Goal: Information Seeking & Learning: Learn about a topic

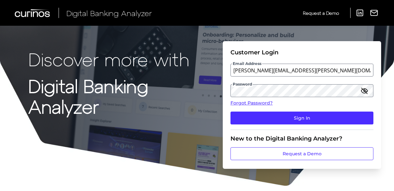
click at [231, 112] on button "Sign In" at bounding box center [302, 118] width 143 height 13
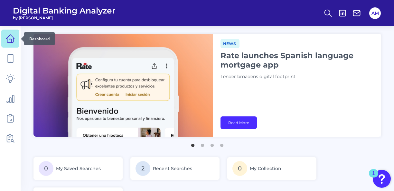
click at [9, 40] on icon at bounding box center [10, 38] width 9 height 9
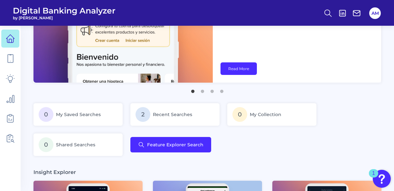
scroll to position [64, 0]
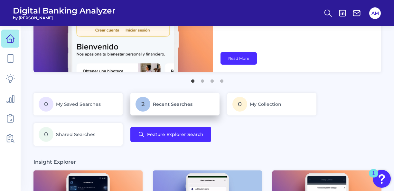
click at [162, 102] on span "Recent Searches" at bounding box center [173, 104] width 40 height 6
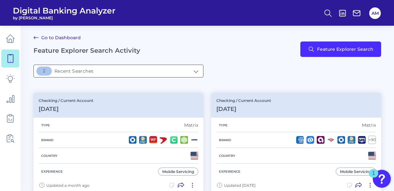
click at [109, 69] on input "2Recent Searches" at bounding box center [118, 71] width 169 height 12
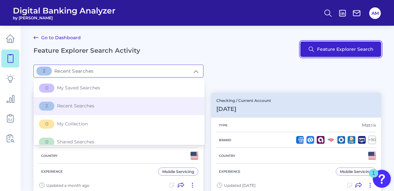
click at [311, 55] on button "Feature Explorer Search" at bounding box center [341, 49] width 81 height 15
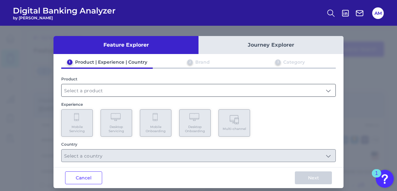
click at [308, 94] on input "text" at bounding box center [199, 90] width 274 height 12
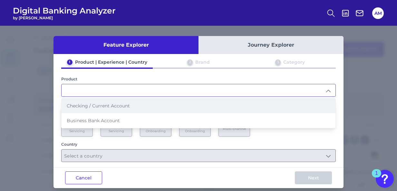
click at [323, 110] on li "Checking / Current Account" at bounding box center [199, 106] width 274 height 15
type input "Checking / Current Account"
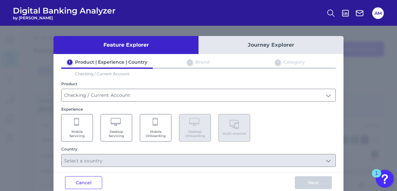
click at [79, 134] on span "Mobile Servicing" at bounding box center [77, 134] width 24 height 8
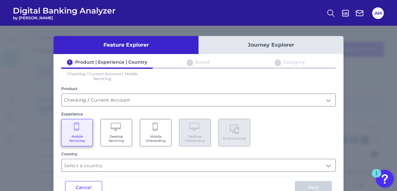
click at [153, 131] on icon at bounding box center [156, 127] width 6 height 9
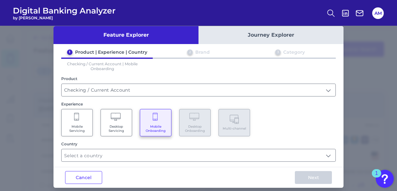
scroll to position [15, 0]
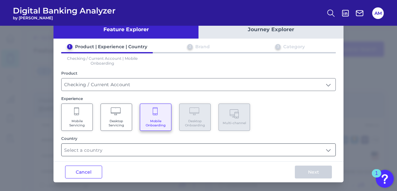
click at [183, 153] on input "text" at bounding box center [199, 150] width 274 height 12
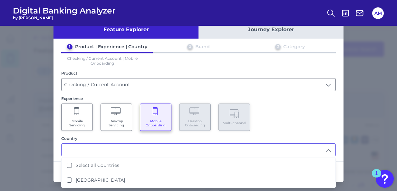
click at [185, 149] on input "text" at bounding box center [199, 150] width 274 height 12
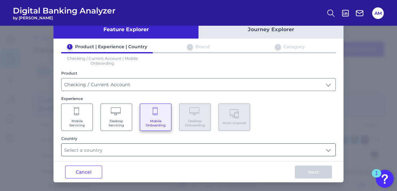
click at [213, 150] on input "text" at bounding box center [199, 150] width 274 height 12
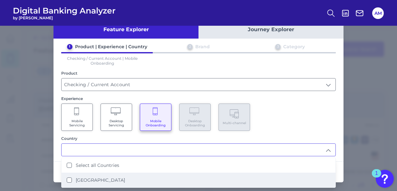
click at [64, 179] on li "[GEOGRAPHIC_DATA]" at bounding box center [199, 180] width 274 height 15
type input "Select all Countries"
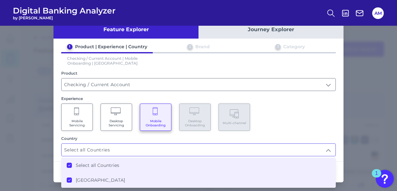
click at [365, 149] on div "Feature Explorer Journey Explorer 1 Product | Experience | Country 2 Brand 3 Ca…" at bounding box center [198, 109] width 397 height 166
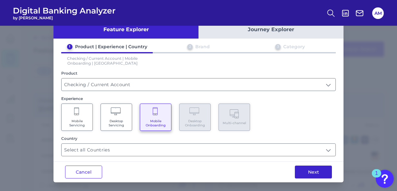
click at [309, 170] on button "Next" at bounding box center [313, 172] width 37 height 13
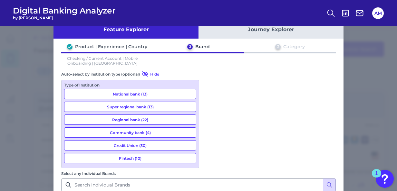
scroll to position [97, 0]
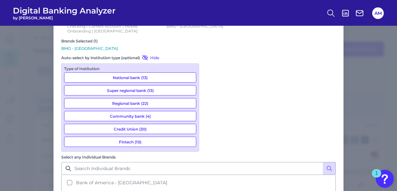
scroll to position [161, 0]
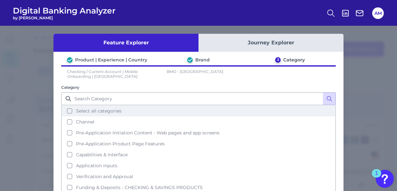
scroll to position [0, 0]
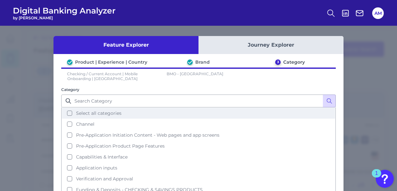
click at [71, 111] on button "Select all categories" at bounding box center [198, 113] width 273 height 11
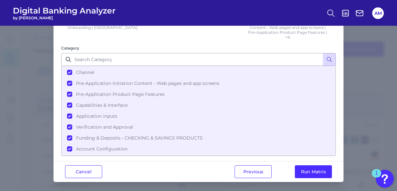
scroll to position [16, 0]
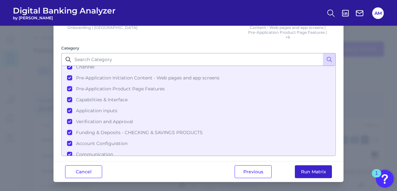
click at [313, 168] on button "Run Matrix" at bounding box center [313, 172] width 37 height 13
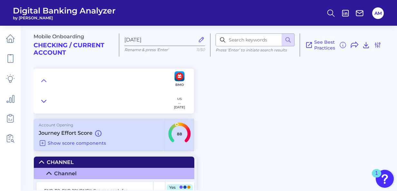
click at [44, 102] on icon at bounding box center [43, 101] width 5 height 6
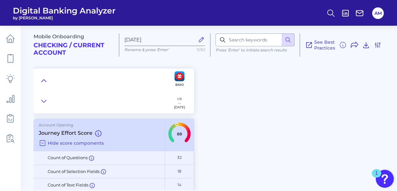
click at [43, 81] on icon at bounding box center [43, 81] width 5 height 6
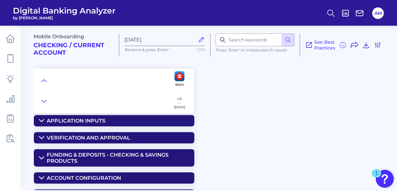
scroll to position [126, 0]
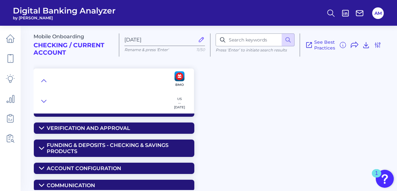
click at [46, 166] on summary "Account Configuration" at bounding box center [114, 168] width 160 height 11
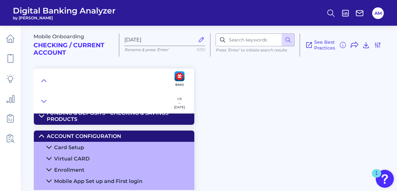
scroll to position [183, 0]
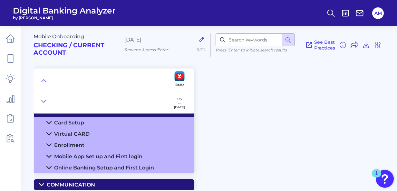
click at [73, 155] on div "Mobile App Set up and First login" at bounding box center [98, 157] width 88 height 6
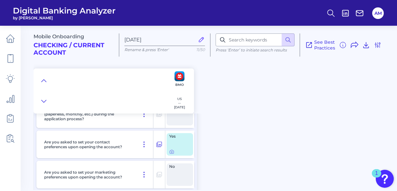
scroll to position [408, 0]
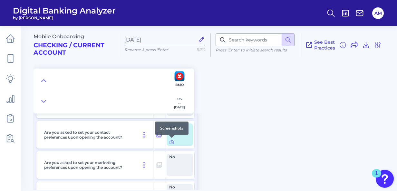
click at [172, 138] on div at bounding box center [172, 138] width 6 height 6
click at [170, 142] on icon at bounding box center [171, 142] width 5 height 5
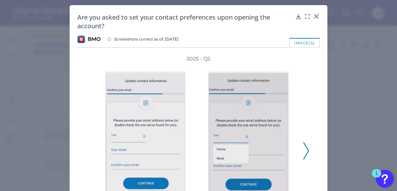
click at [304, 148] on icon at bounding box center [306, 150] width 6 height 17
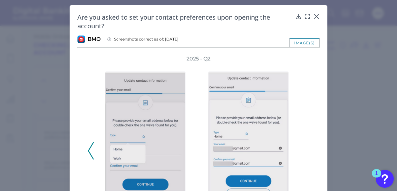
click at [304, 148] on div "2025 - Q2" at bounding box center [199, 147] width 222 height 184
click at [301, 153] on div "2025 - Q2" at bounding box center [199, 147] width 222 height 184
click at [314, 15] on icon at bounding box center [316, 16] width 4 height 4
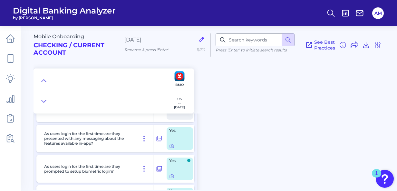
scroll to position [505, 0]
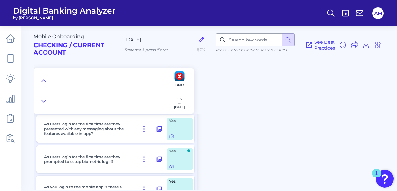
click at [179, 130] on div "Yes" at bounding box center [180, 129] width 26 height 23
click at [171, 134] on div at bounding box center [172, 132] width 6 height 6
click at [174, 168] on icon at bounding box center [171, 166] width 5 height 5
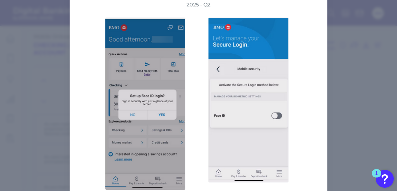
scroll to position [64, 0]
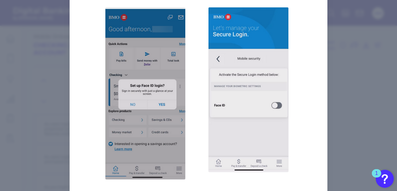
click at [91, 5] on div "2025 - Q2" at bounding box center [199, 85] width 222 height 189
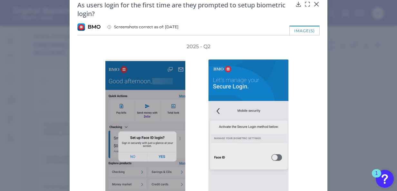
scroll to position [0, 0]
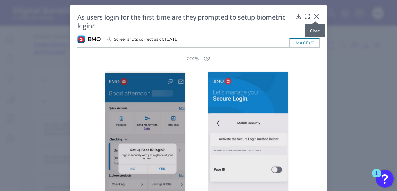
click at [316, 15] on icon at bounding box center [316, 16] width 4 height 4
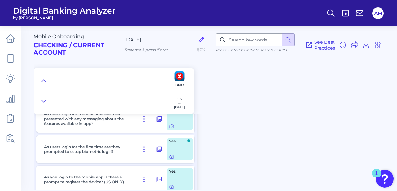
scroll to position [505, 0]
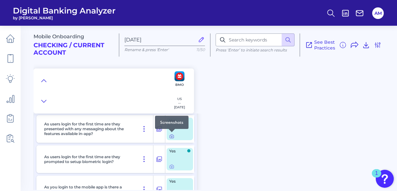
click at [172, 135] on icon at bounding box center [171, 136] width 5 height 5
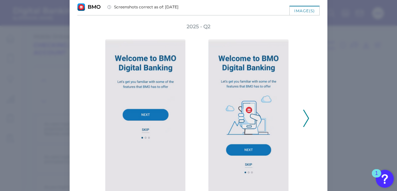
scroll to position [64, 0]
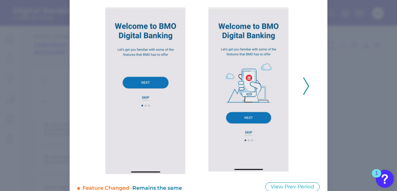
click at [307, 84] on icon at bounding box center [306, 86] width 6 height 17
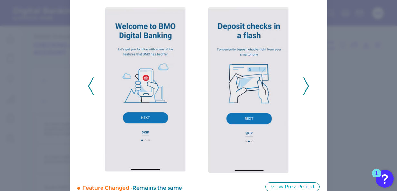
click at [88, 82] on icon at bounding box center [91, 86] width 6 height 17
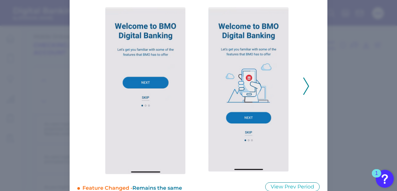
click at [305, 82] on polyline at bounding box center [306, 86] width 5 height 16
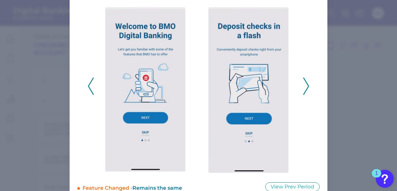
click at [305, 82] on polyline at bounding box center [306, 86] width 5 height 16
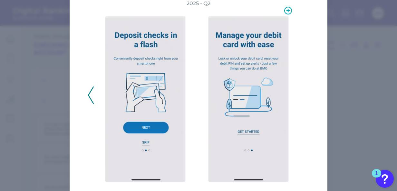
scroll to position [46, 0]
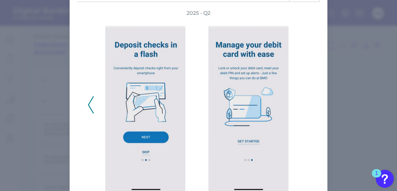
click at [308, 116] on div "2025 - Q2" at bounding box center [198, 102] width 242 height 184
click at [90, 105] on icon at bounding box center [91, 104] width 6 height 17
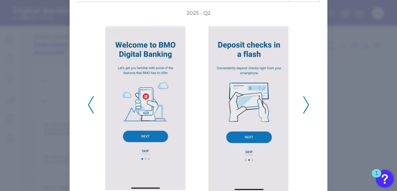
click at [90, 105] on icon at bounding box center [91, 104] width 6 height 17
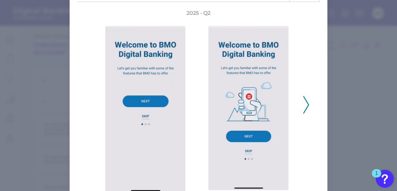
click at [303, 99] on icon at bounding box center [306, 104] width 6 height 17
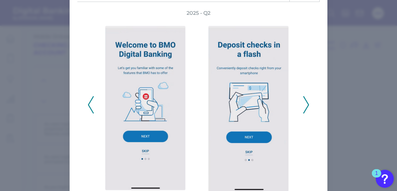
click at [303, 99] on icon at bounding box center [306, 104] width 6 height 17
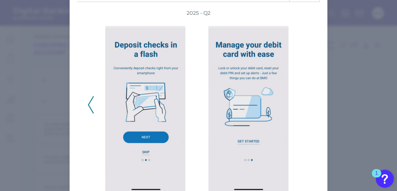
click at [303, 99] on div "2025 - Q2" at bounding box center [199, 102] width 222 height 184
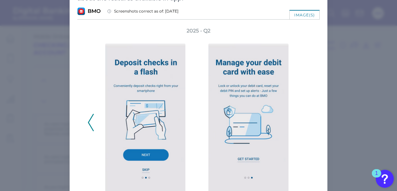
scroll to position [0, 0]
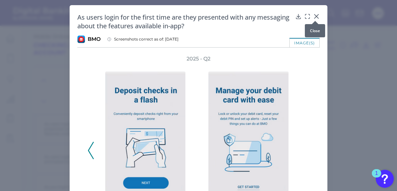
click at [316, 17] on icon at bounding box center [316, 16] width 4 height 4
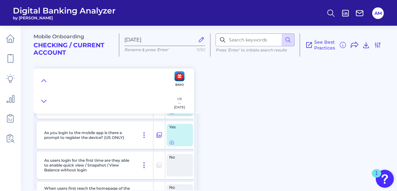
scroll to position [569, 0]
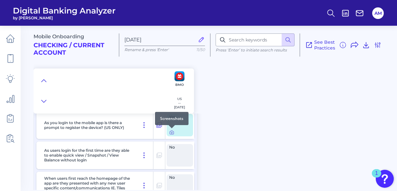
click at [171, 133] on icon at bounding box center [171, 132] width 5 height 5
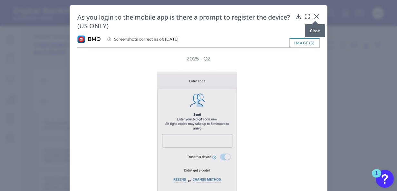
click at [314, 16] on icon at bounding box center [316, 16] width 6 height 6
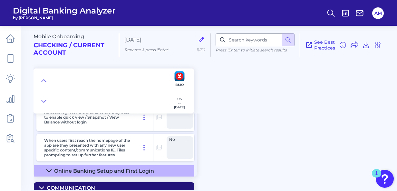
scroll to position [611, 0]
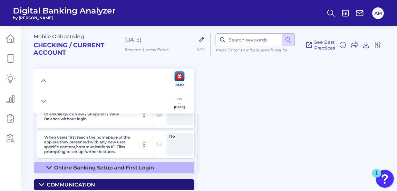
click at [48, 169] on icon at bounding box center [48, 167] width 5 height 5
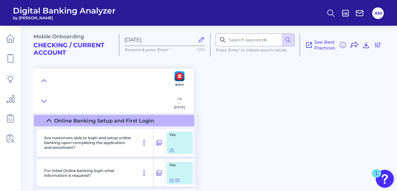
scroll to position [643, 0]
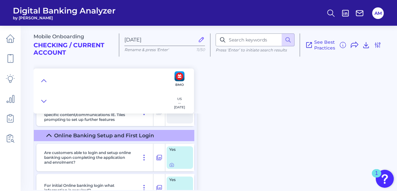
click at [174, 151] on span "Yes" at bounding box center [177, 150] width 17 height 4
click at [172, 164] on icon at bounding box center [171, 165] width 5 height 5
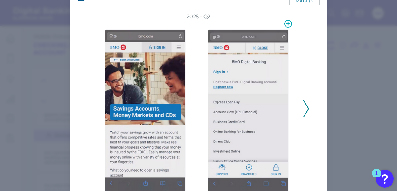
scroll to position [0, 0]
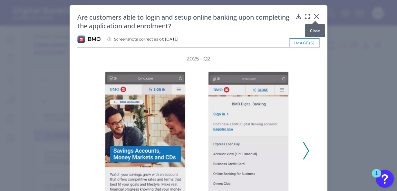
click at [314, 15] on icon at bounding box center [316, 16] width 6 height 6
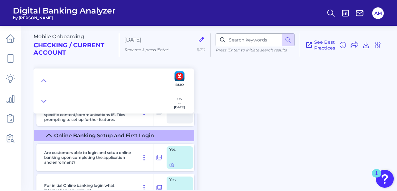
scroll to position [675, 0]
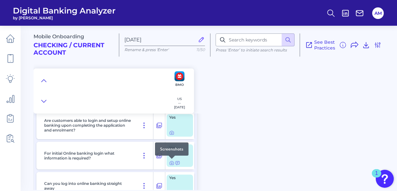
click at [169, 162] on div at bounding box center [172, 159] width 6 height 6
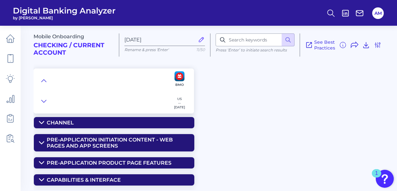
scroll to position [0, 0]
